Goal: Information Seeking & Learning: Learn about a topic

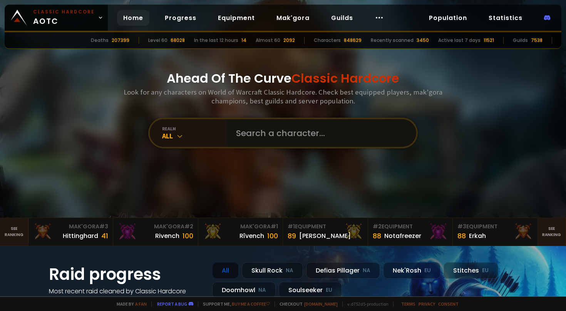
click at [270, 133] on input "text" at bounding box center [318, 133] width 175 height 28
type input "vischas"
click at [510, 17] on link "Statistics" at bounding box center [505, 18] width 46 height 16
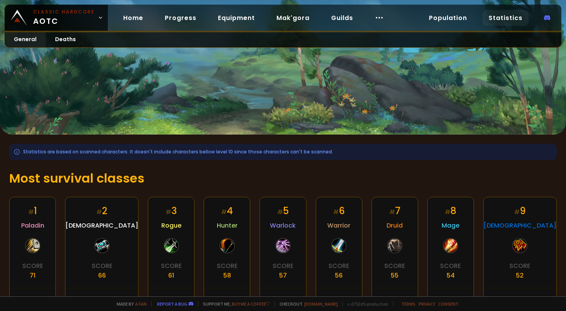
click at [500, 19] on link "Statistics" at bounding box center [505, 18] width 46 height 16
click at [292, 20] on link "Mak'gora" at bounding box center [292, 18] width 45 height 16
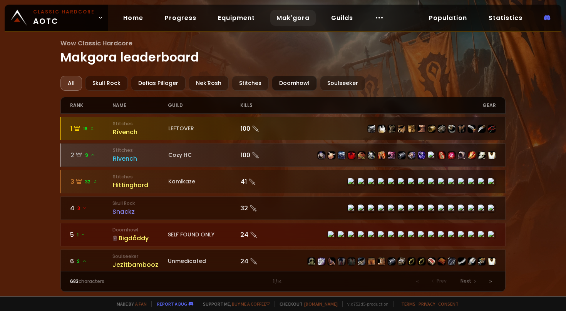
click at [282, 82] on div "Doomhowl" at bounding box center [294, 83] width 45 height 15
